Goal: Information Seeking & Learning: Learn about a topic

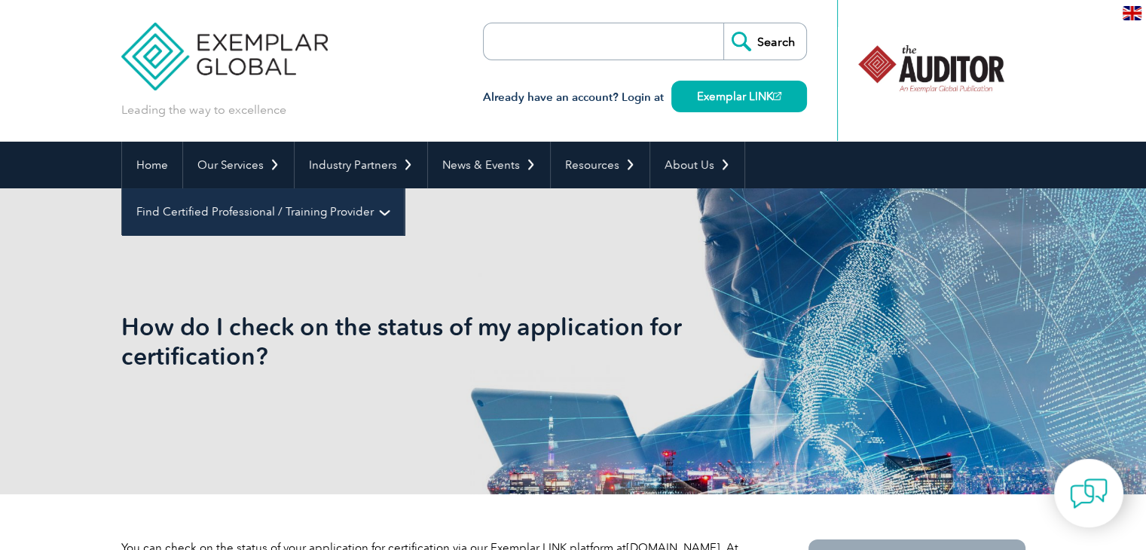
click at [404, 188] on link "Find Certified Professional / Training Provider" at bounding box center [263, 211] width 282 height 47
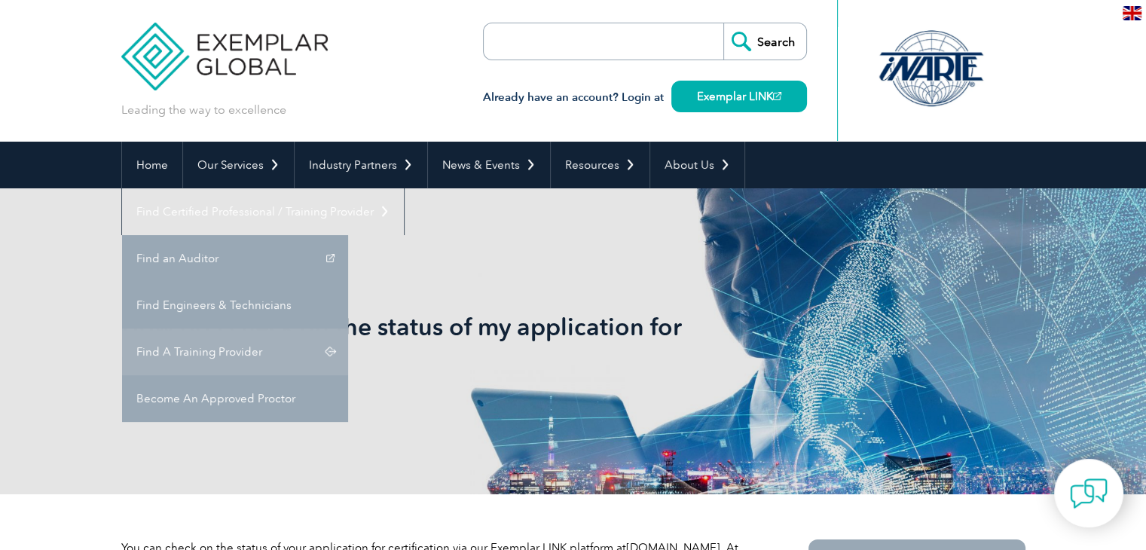
click at [348, 329] on link "Find A Training Provider" at bounding box center [235, 352] width 226 height 47
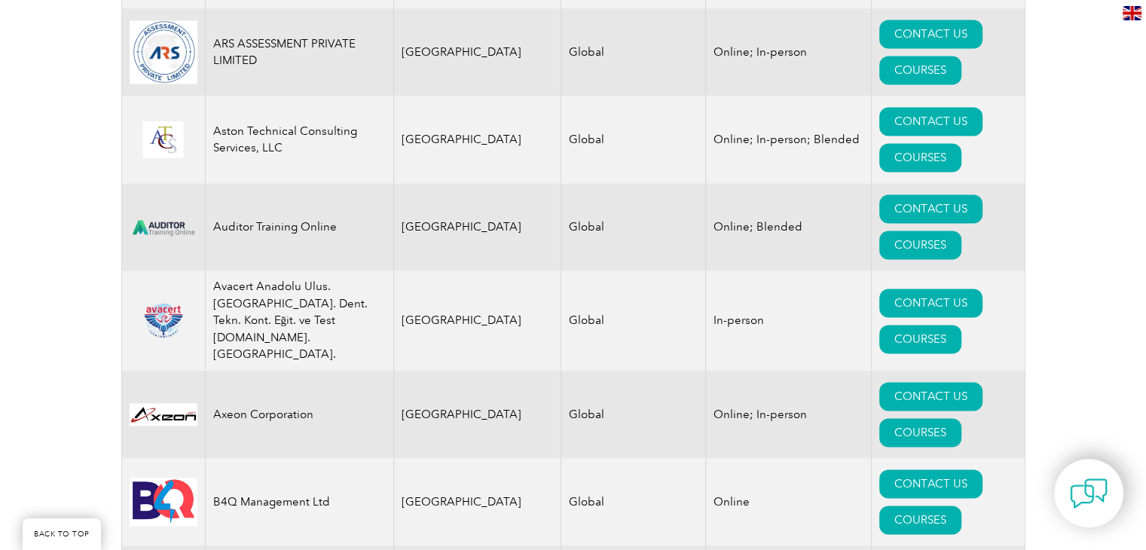
scroll to position [2282, 0]
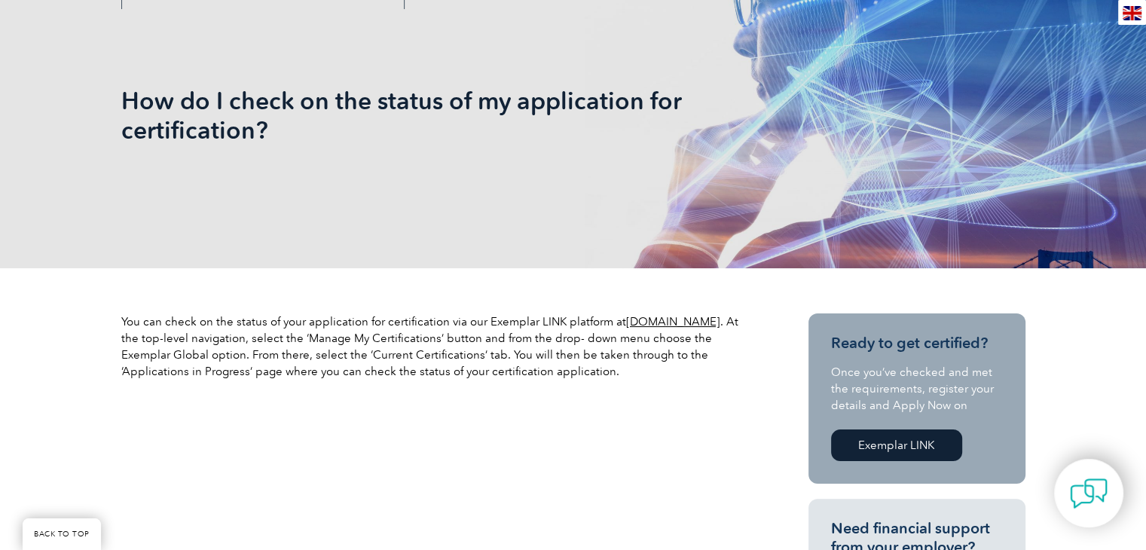
scroll to position [301, 0]
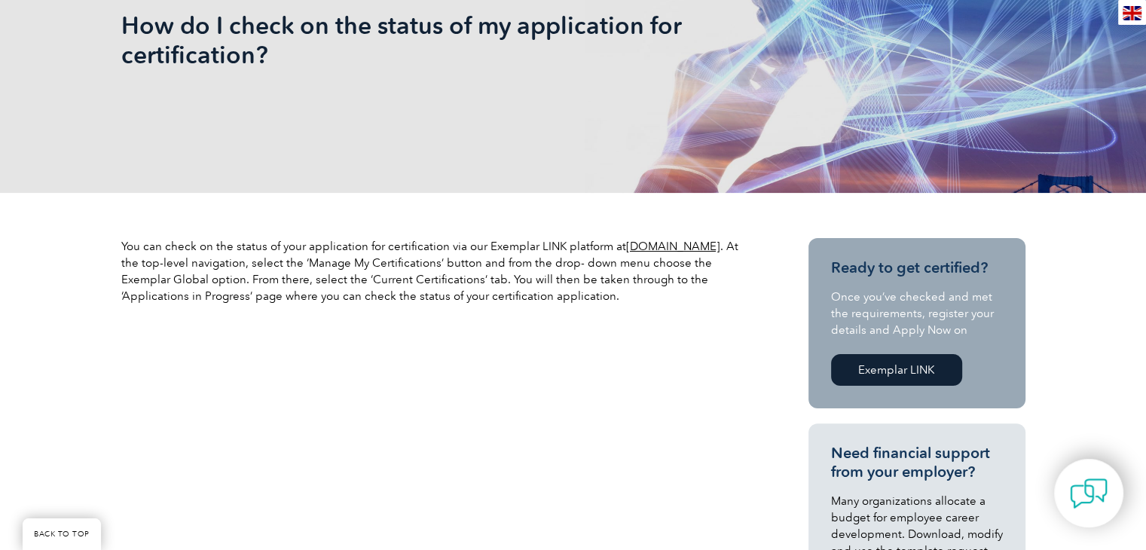
click at [883, 369] on link "Exemplar LINK" at bounding box center [896, 370] width 131 height 32
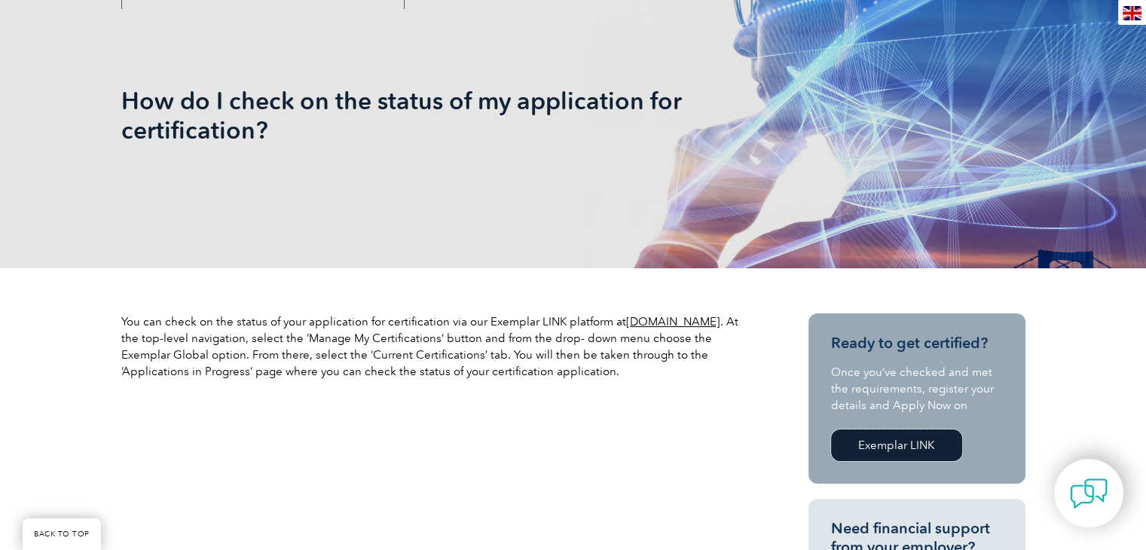
scroll to position [0, 0]
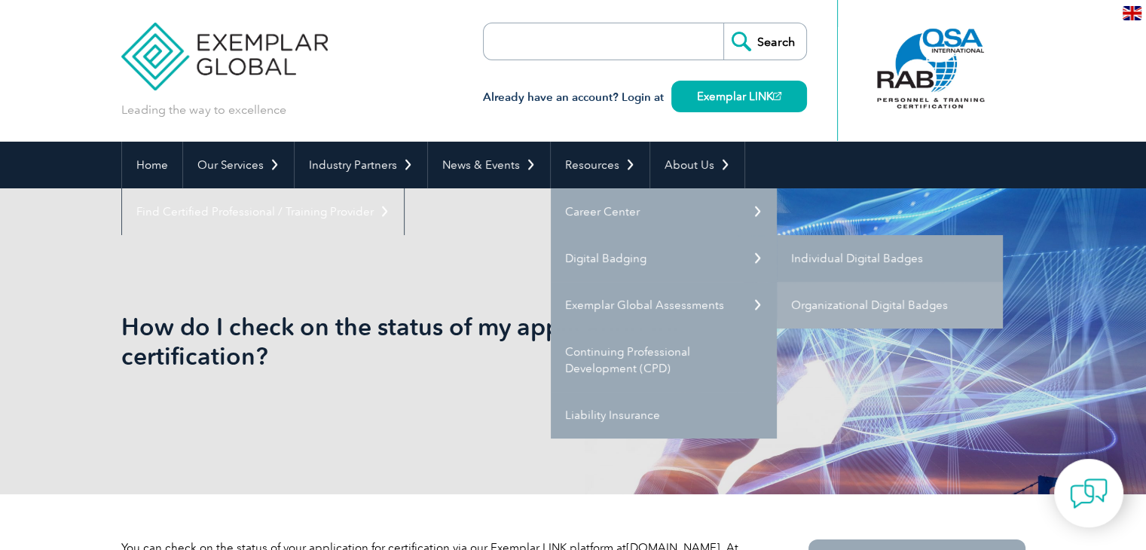
click at [859, 265] on link "Individual Digital Badges" at bounding box center [890, 258] width 226 height 47
